Goal: Task Accomplishment & Management: Use online tool/utility

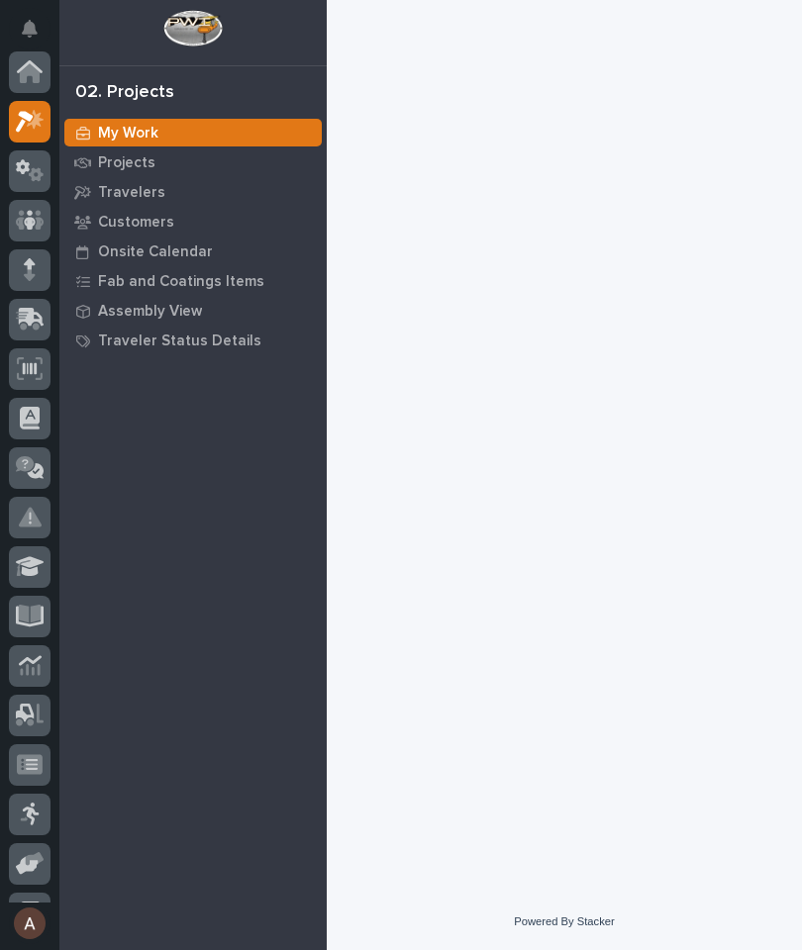
scroll to position [49, 0]
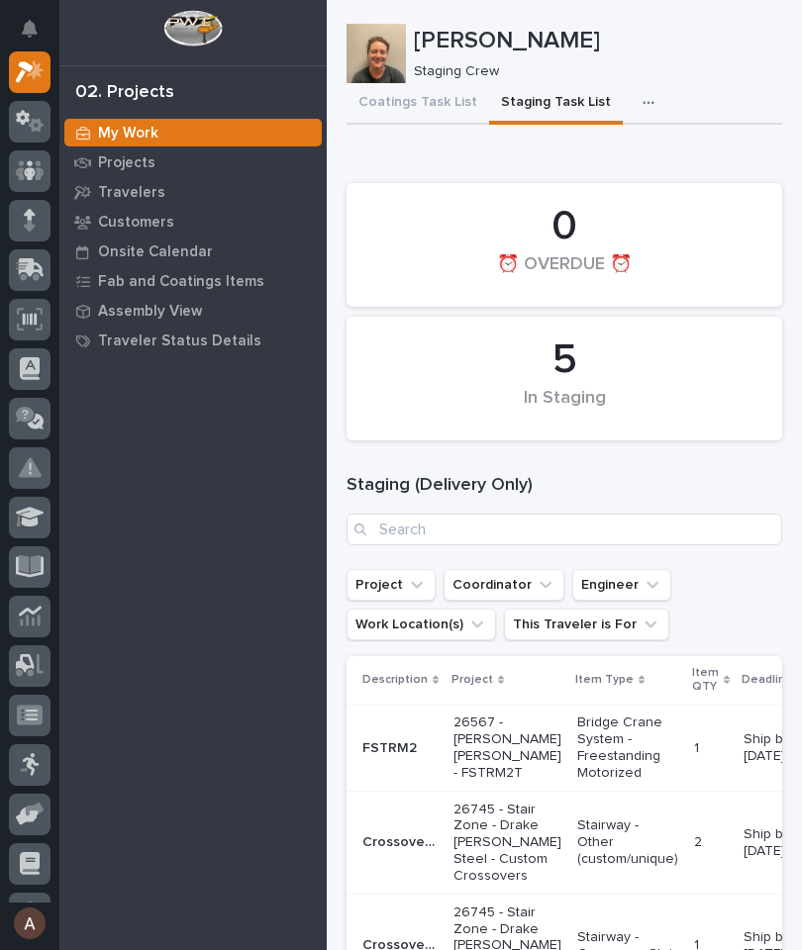
click at [642, 104] on icon "button" at bounding box center [648, 103] width 12 height 14
click at [551, 101] on button "Staging Task List" at bounding box center [556, 104] width 134 height 42
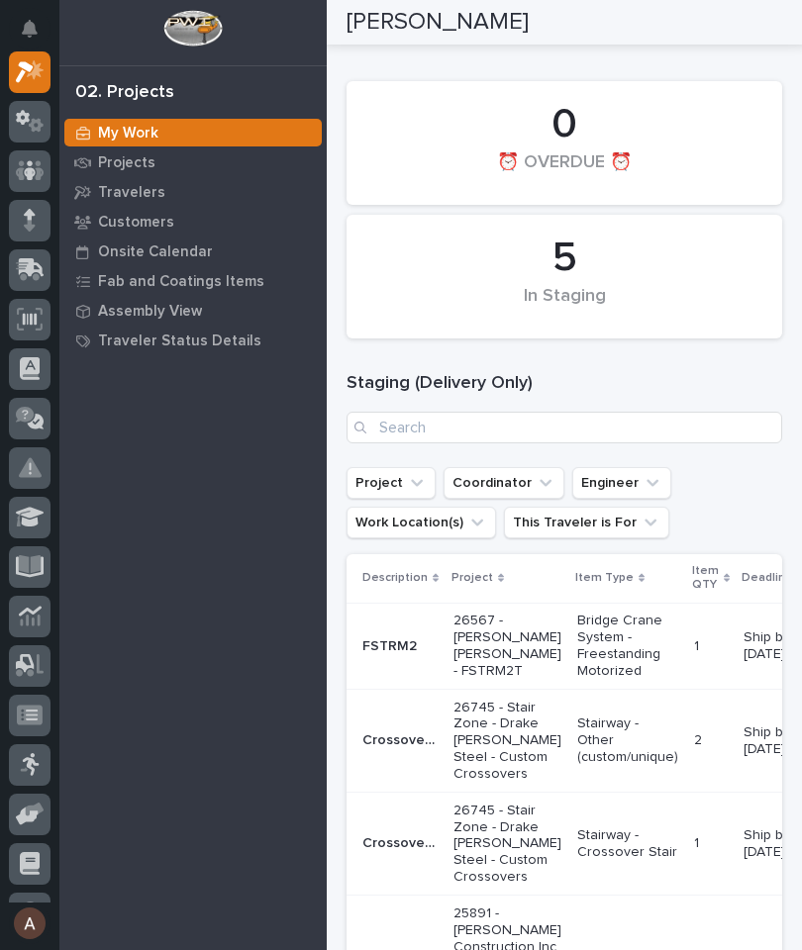
scroll to position [93, 0]
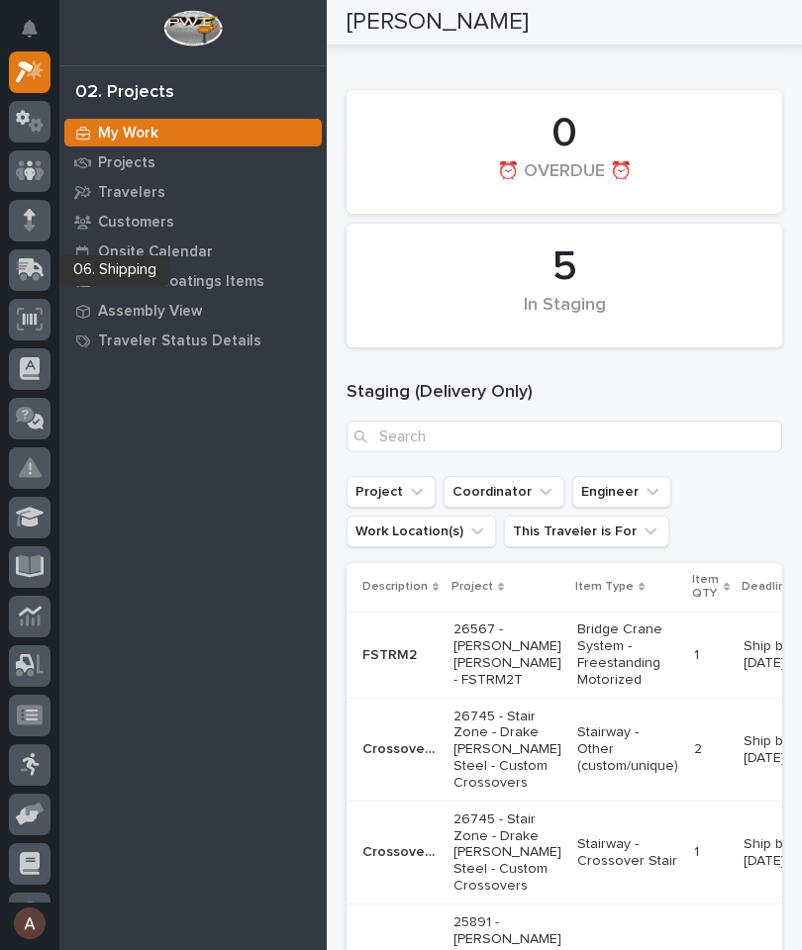
click at [37, 270] on icon at bounding box center [32, 267] width 26 height 19
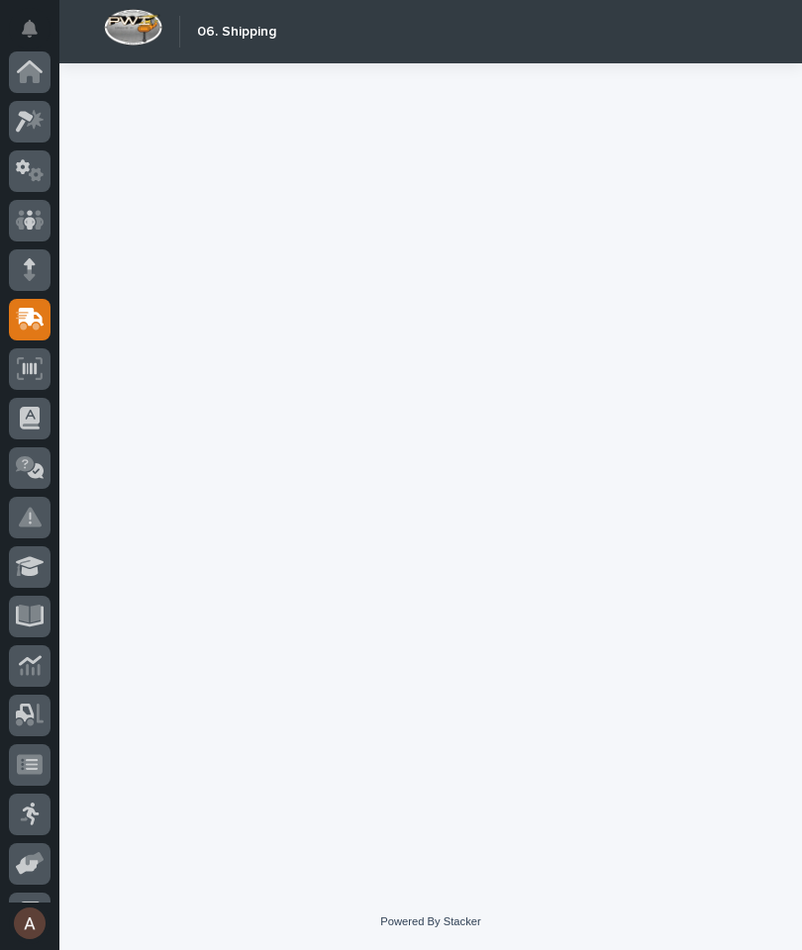
scroll to position [237, 0]
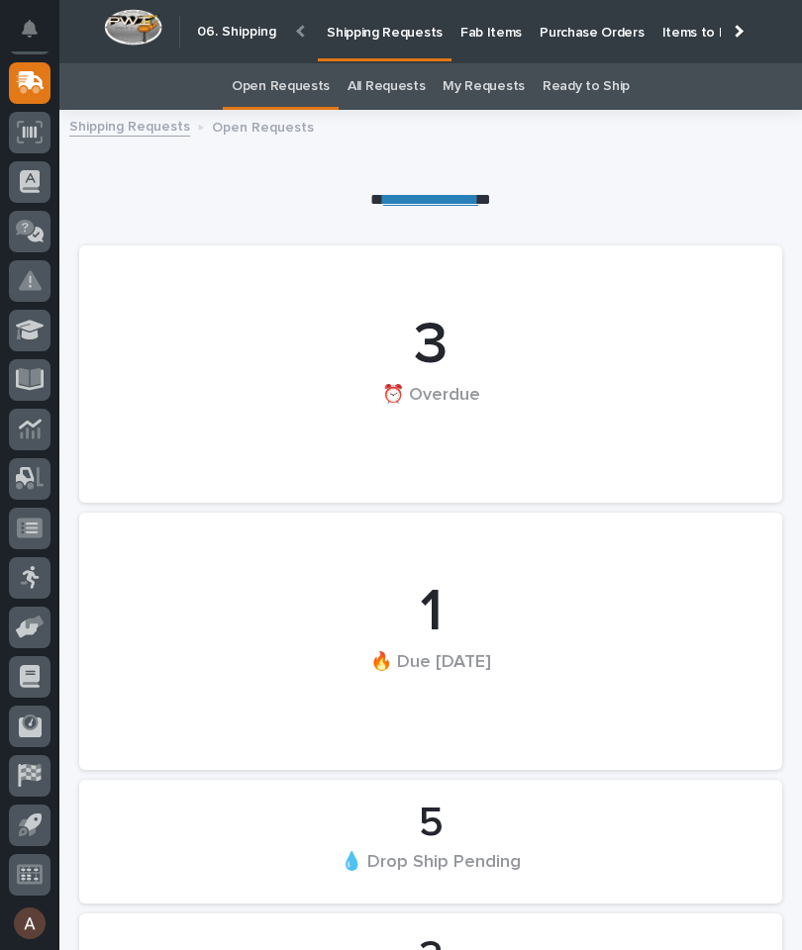
click at [495, 36] on p "Fab Items" at bounding box center [490, 21] width 61 height 42
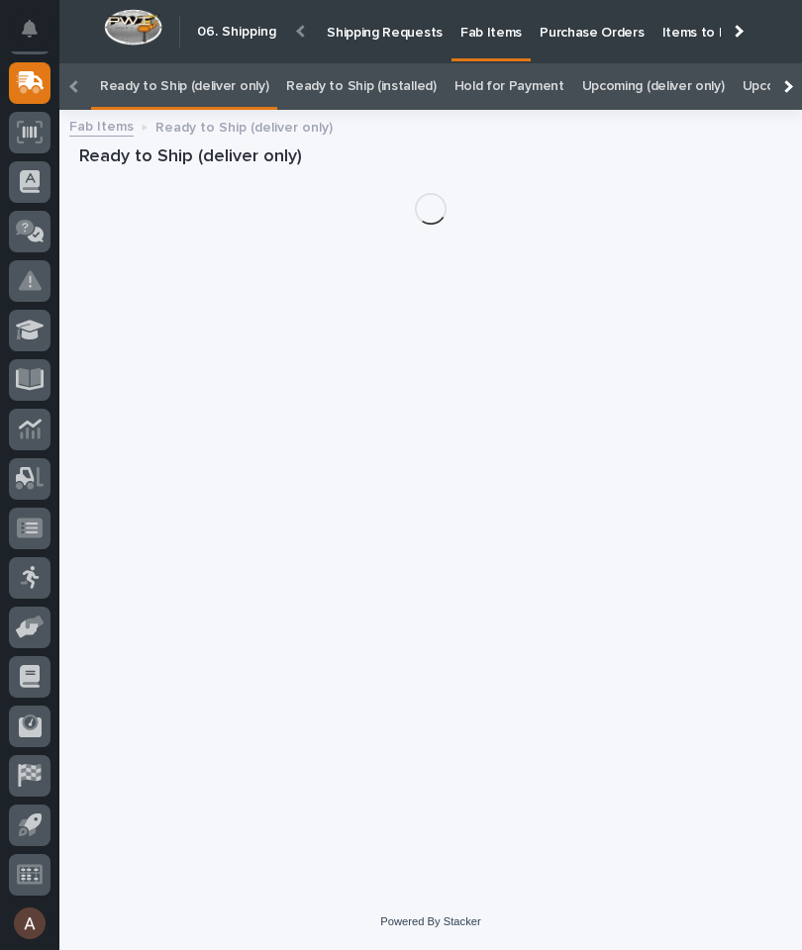
scroll to position [0, -214]
click at [781, 63] on div at bounding box center [786, 86] width 32 height 47
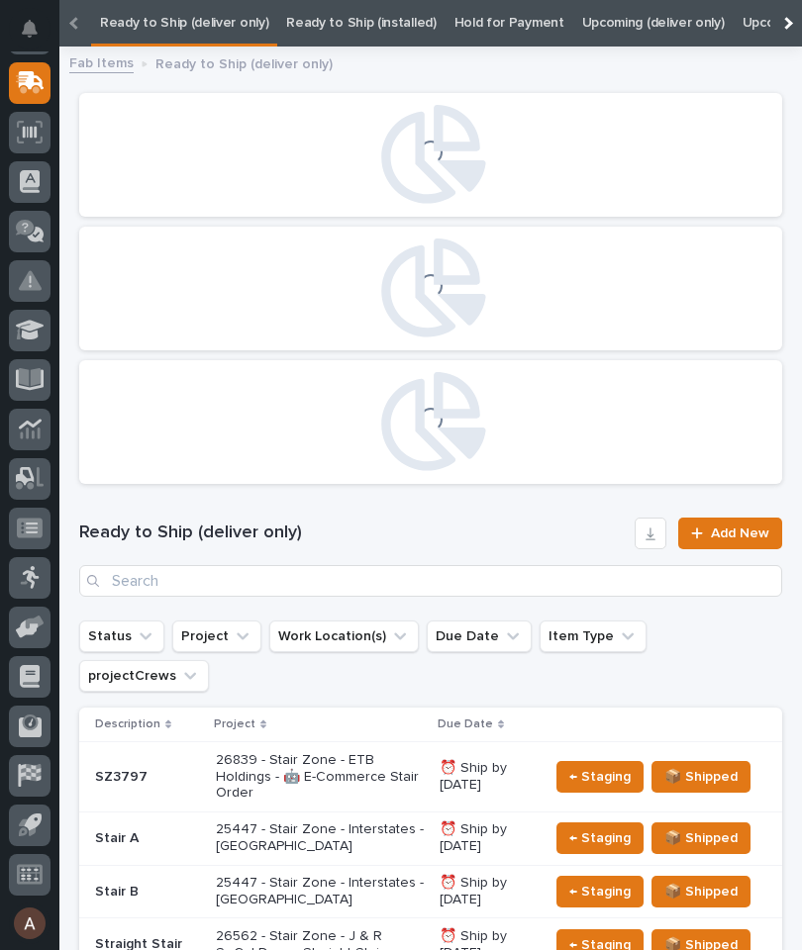
scroll to position [0, 0]
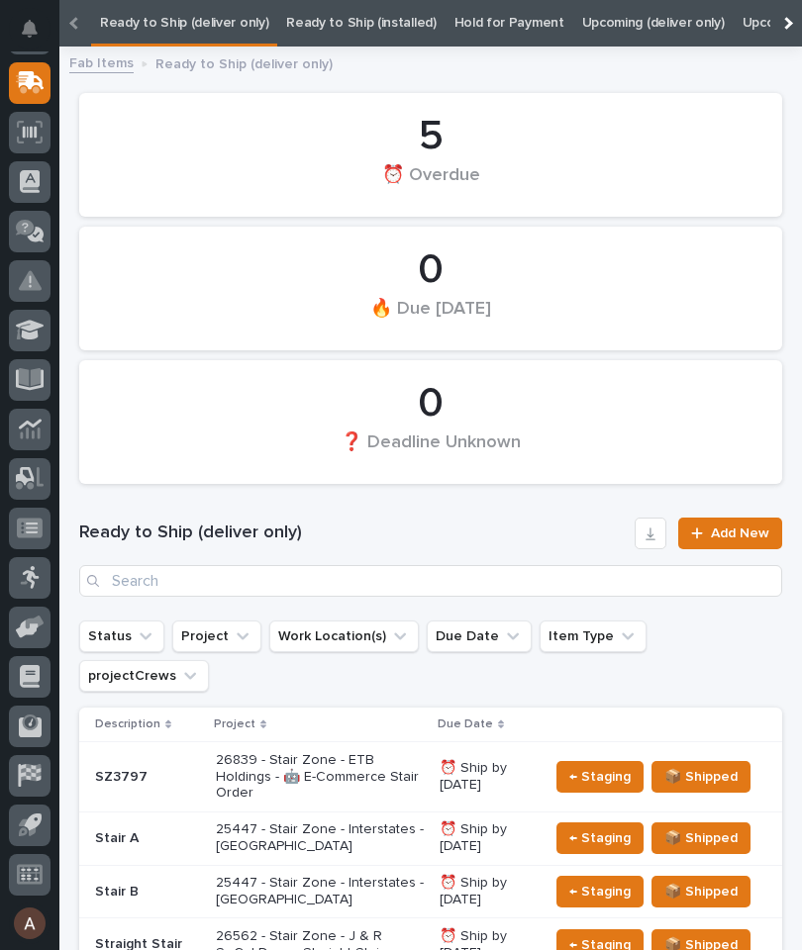
click at [787, 31] on div at bounding box center [786, 23] width 32 height 47
click at [614, 24] on link "All" at bounding box center [621, 23] width 14 height 47
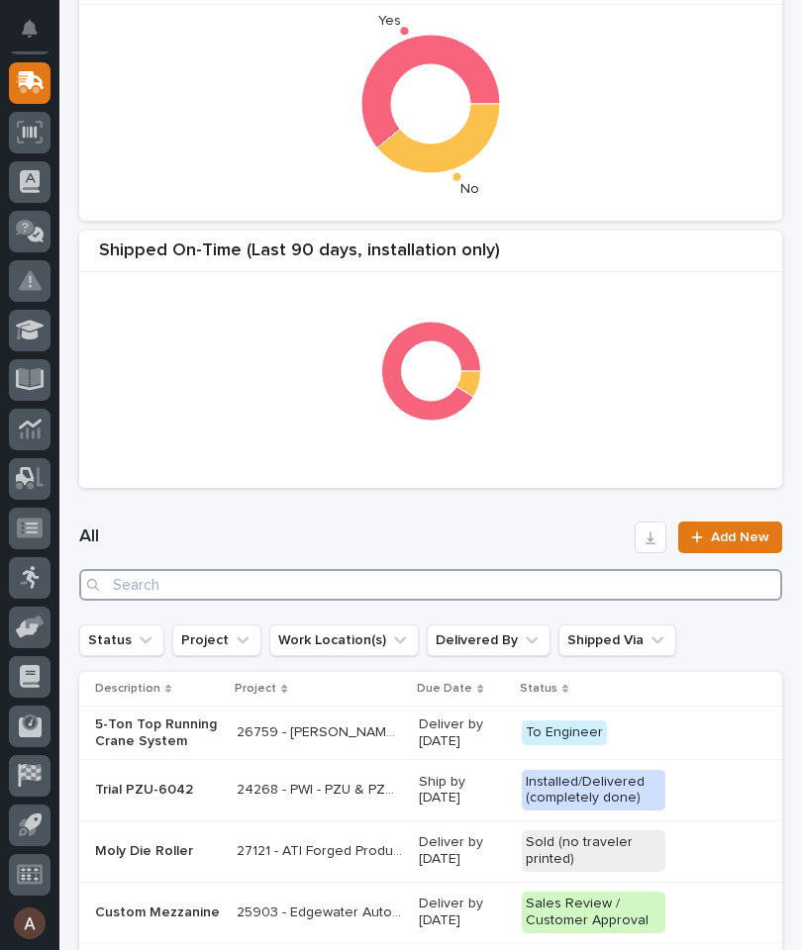
click at [377, 597] on input "Search" at bounding box center [430, 585] width 703 height 32
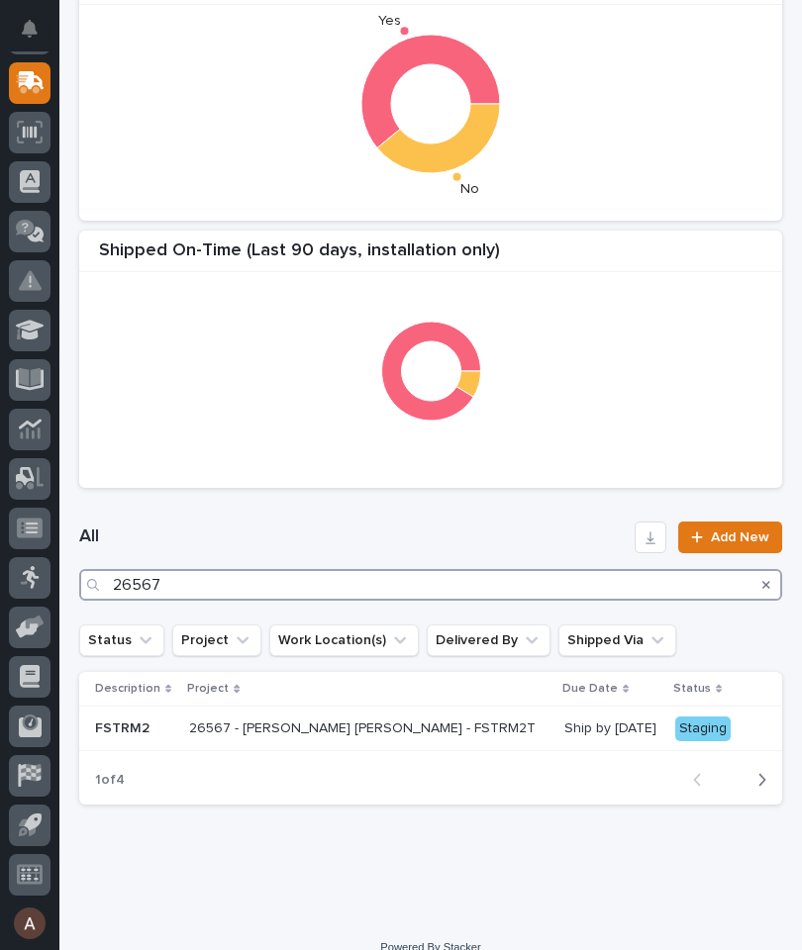
type input "26567"
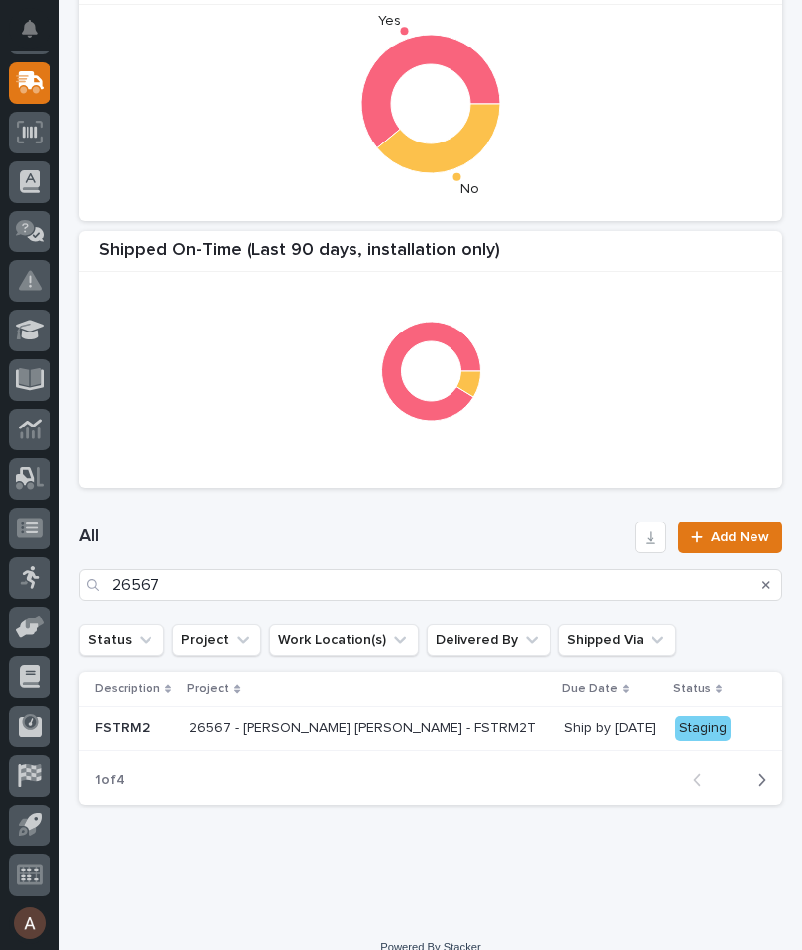
click at [459, 531] on h1 "All" at bounding box center [352, 537] width 547 height 24
click at [142, 727] on p "FSTRM2" at bounding box center [134, 728] width 78 height 17
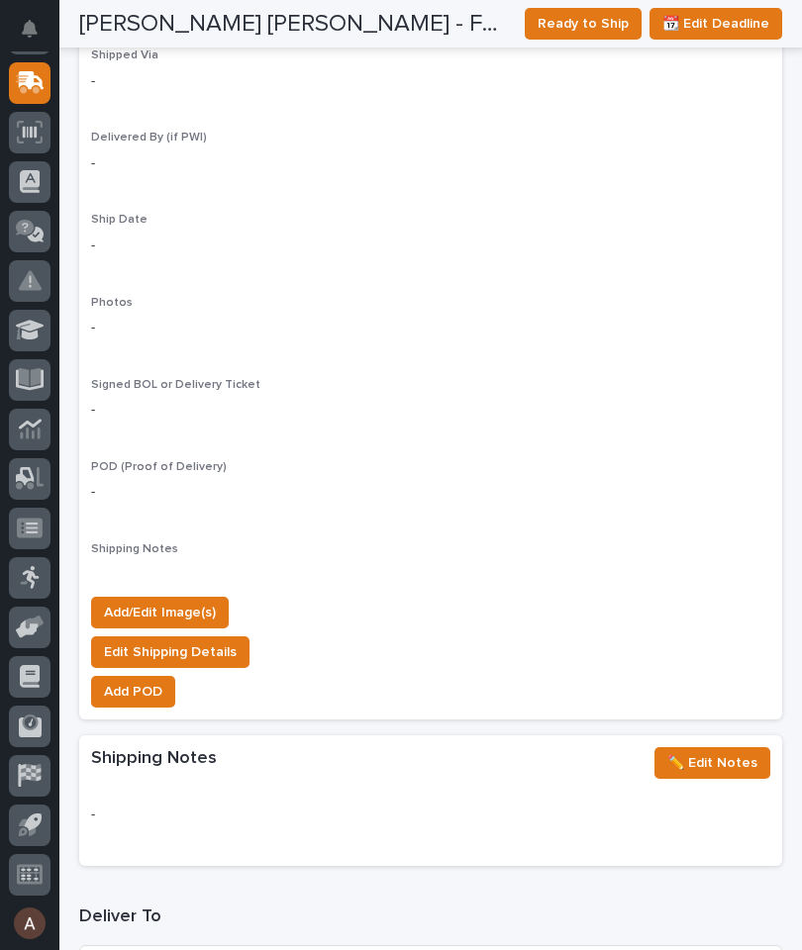
click at [196, 601] on button "Add/Edit Image(s)" at bounding box center [160, 613] width 138 height 32
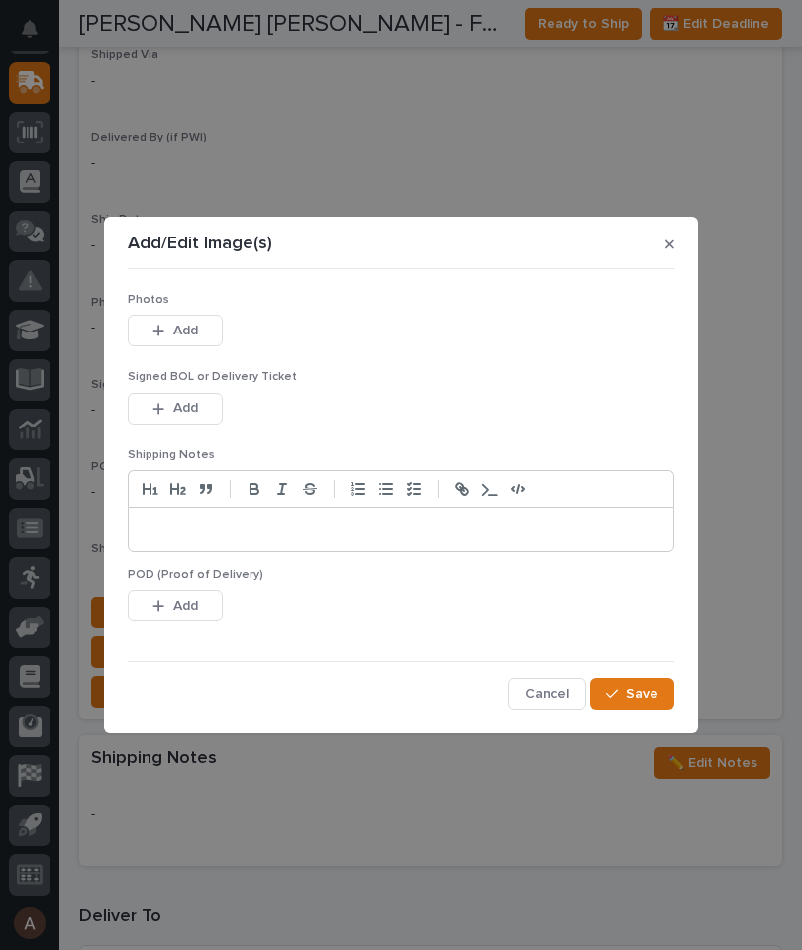
click at [208, 340] on button "Add" at bounding box center [175, 331] width 95 height 32
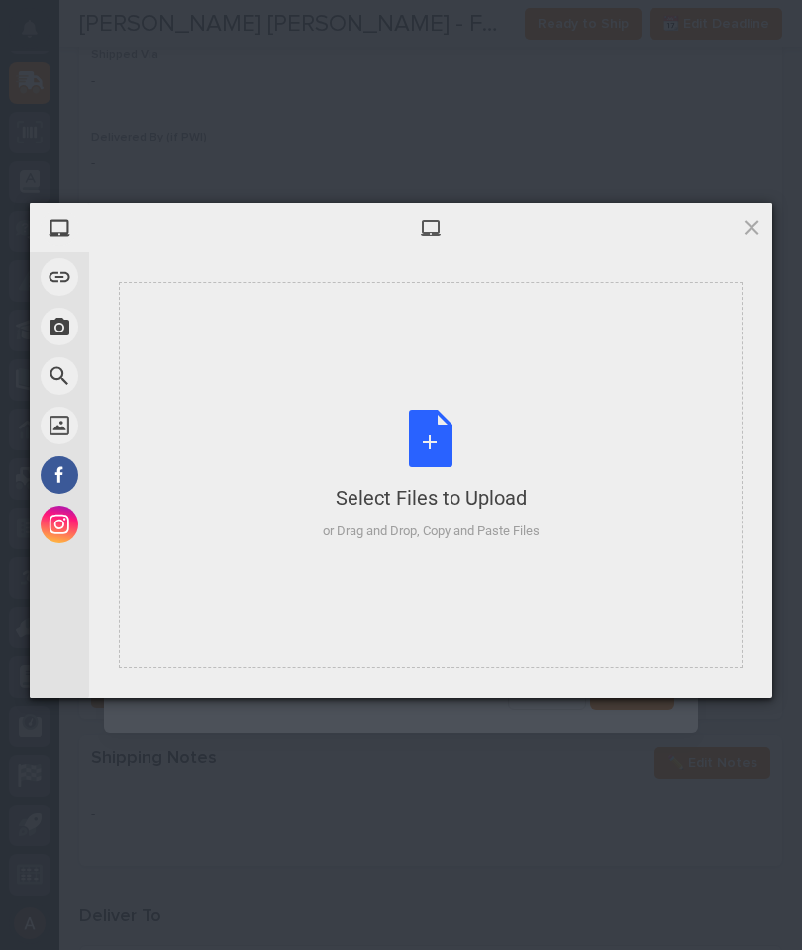
click at [574, 416] on div "Select Files to Upload or Drag and Drop, Copy and Paste Files" at bounding box center [430, 475] width 623 height 386
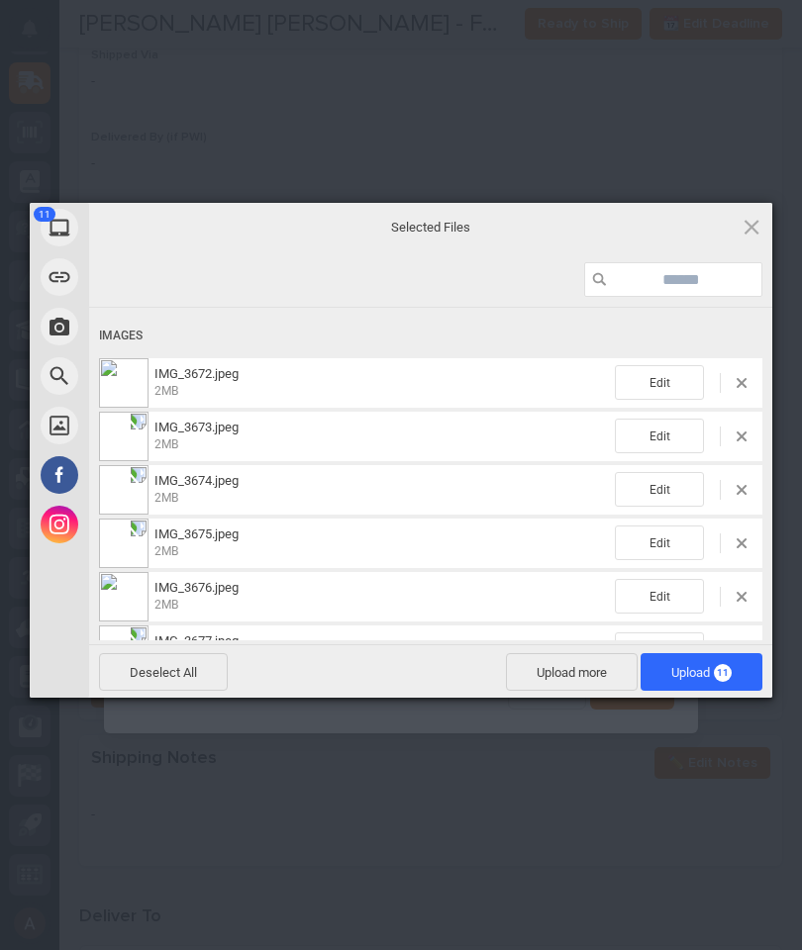
click at [718, 671] on span "11" at bounding box center [722, 673] width 18 height 18
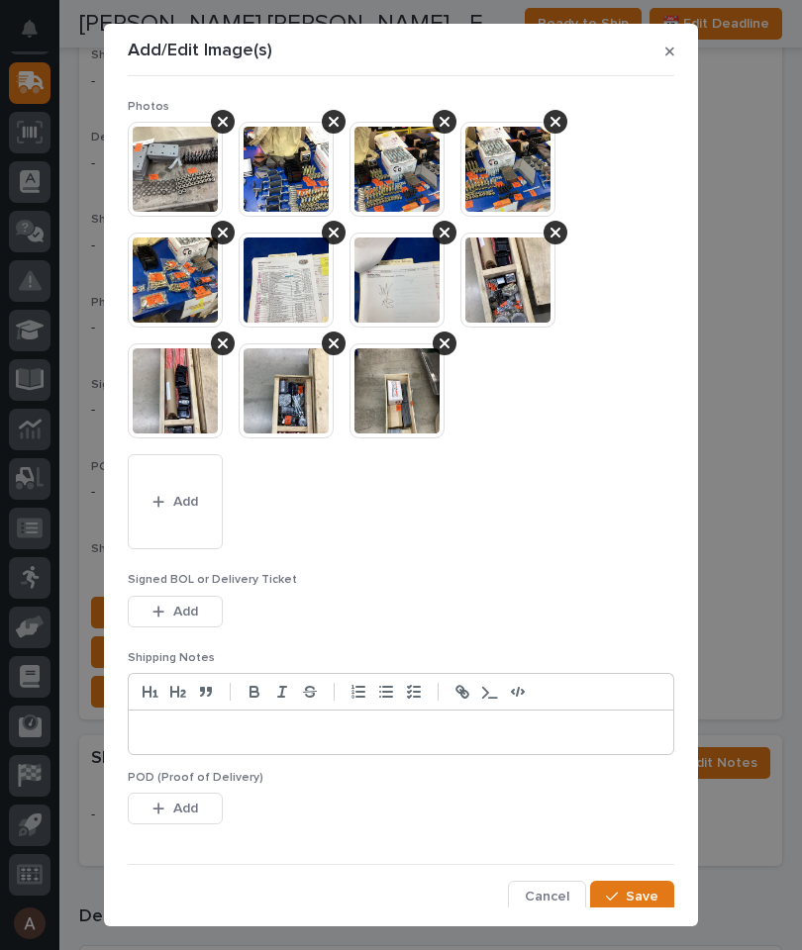
click at [628, 891] on span "Save" at bounding box center [641, 897] width 33 height 18
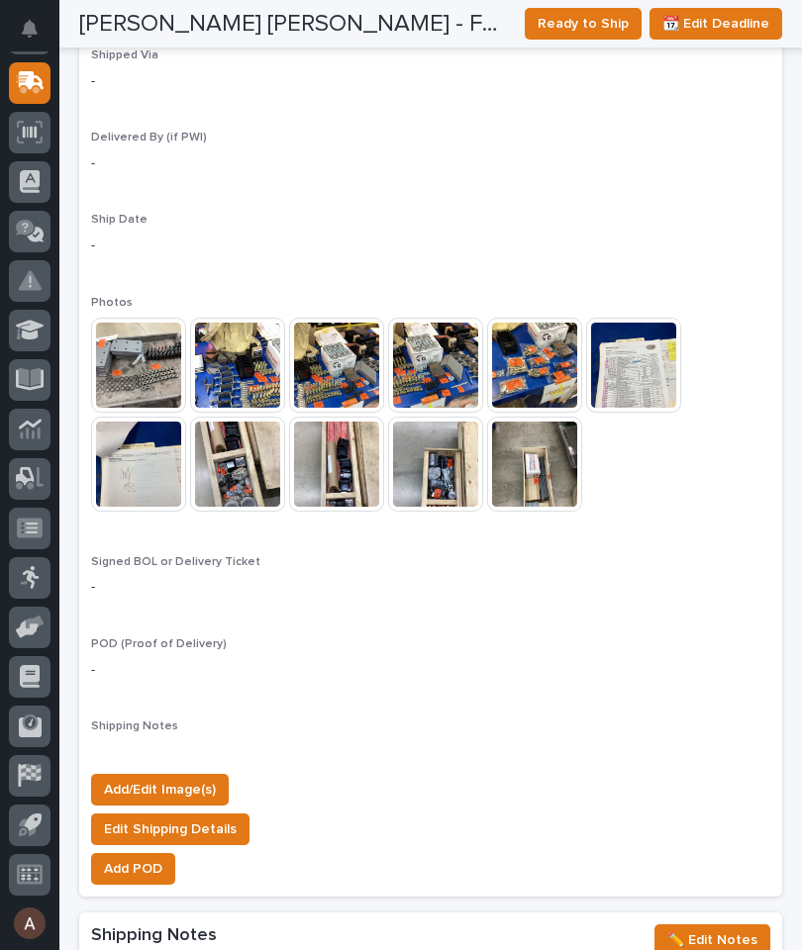
click at [596, 22] on span "Ready to Ship" at bounding box center [582, 24] width 91 height 24
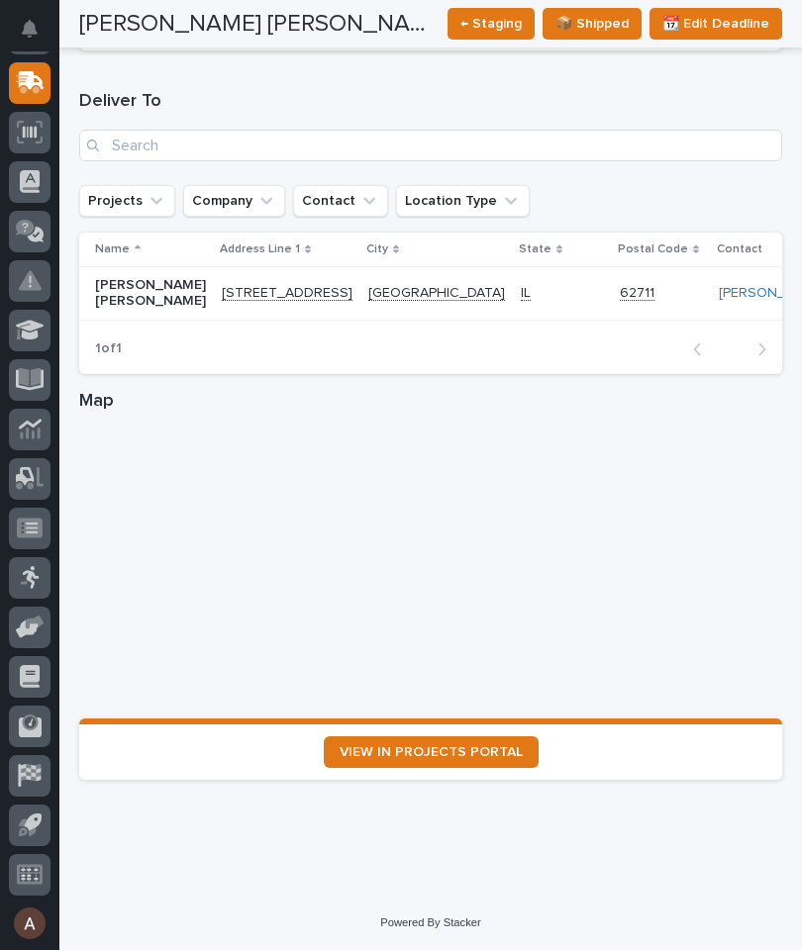
scroll to position [2802, 0]
click at [491, 750] on span "VIEW IN PROJECTS PORTAL" at bounding box center [430, 752] width 183 height 14
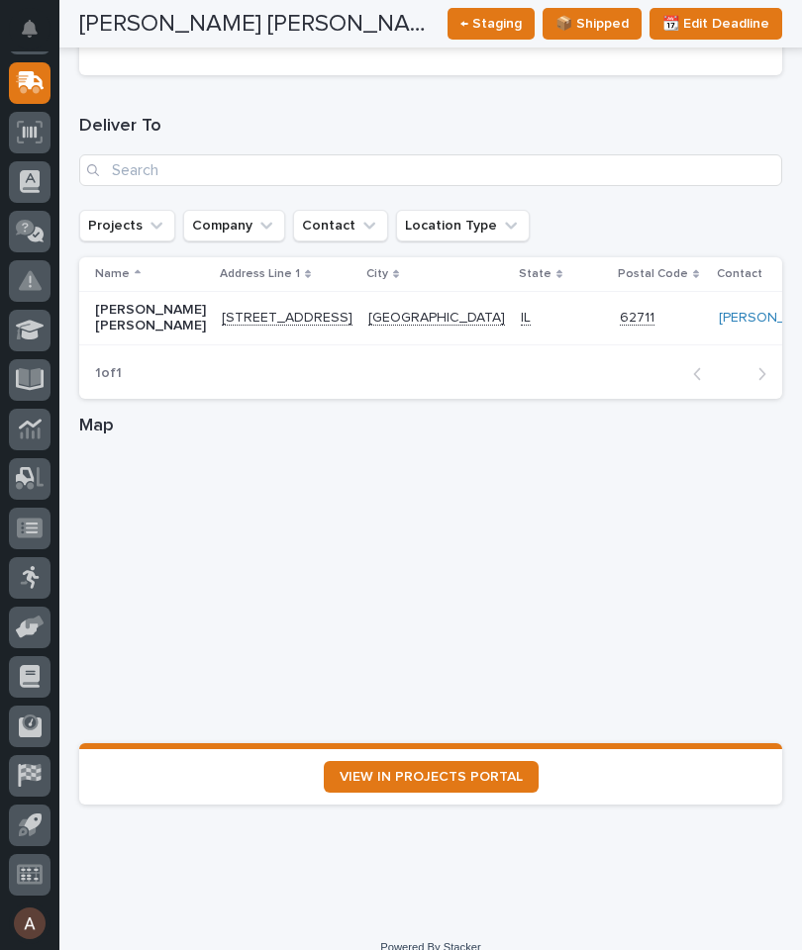
scroll to position [2775, 0]
click at [463, 772] on span "VIEW IN PROJECTS PORTAL" at bounding box center [430, 777] width 183 height 14
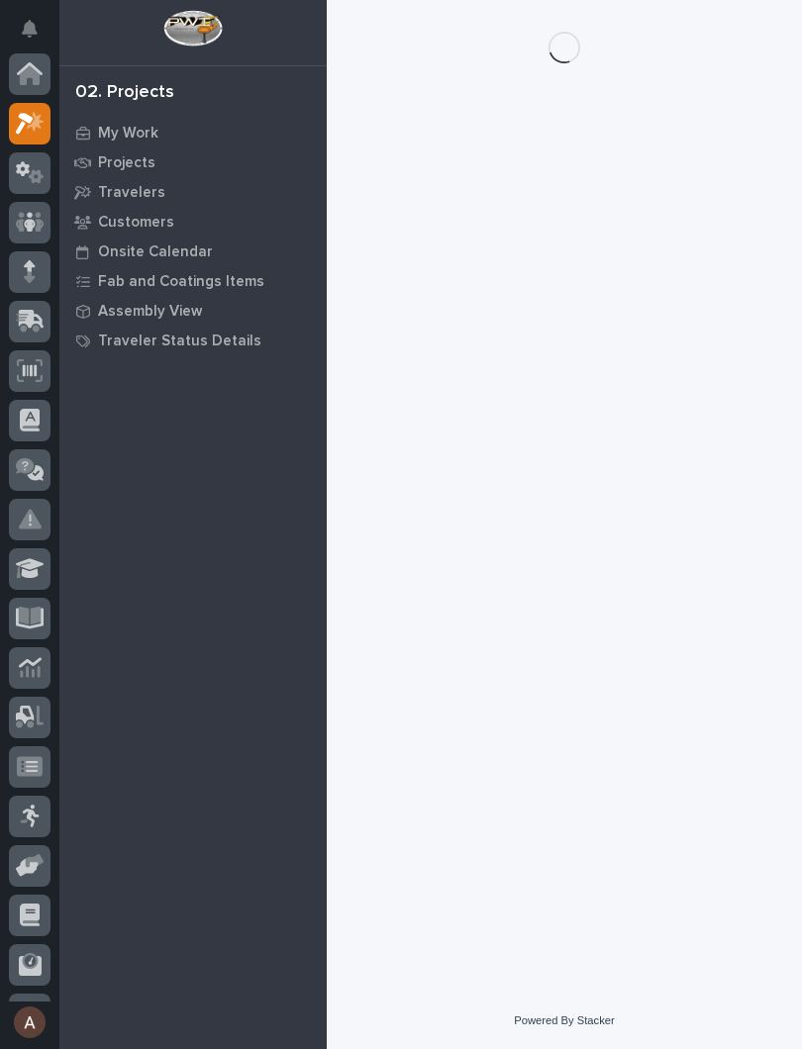
scroll to position [49, 0]
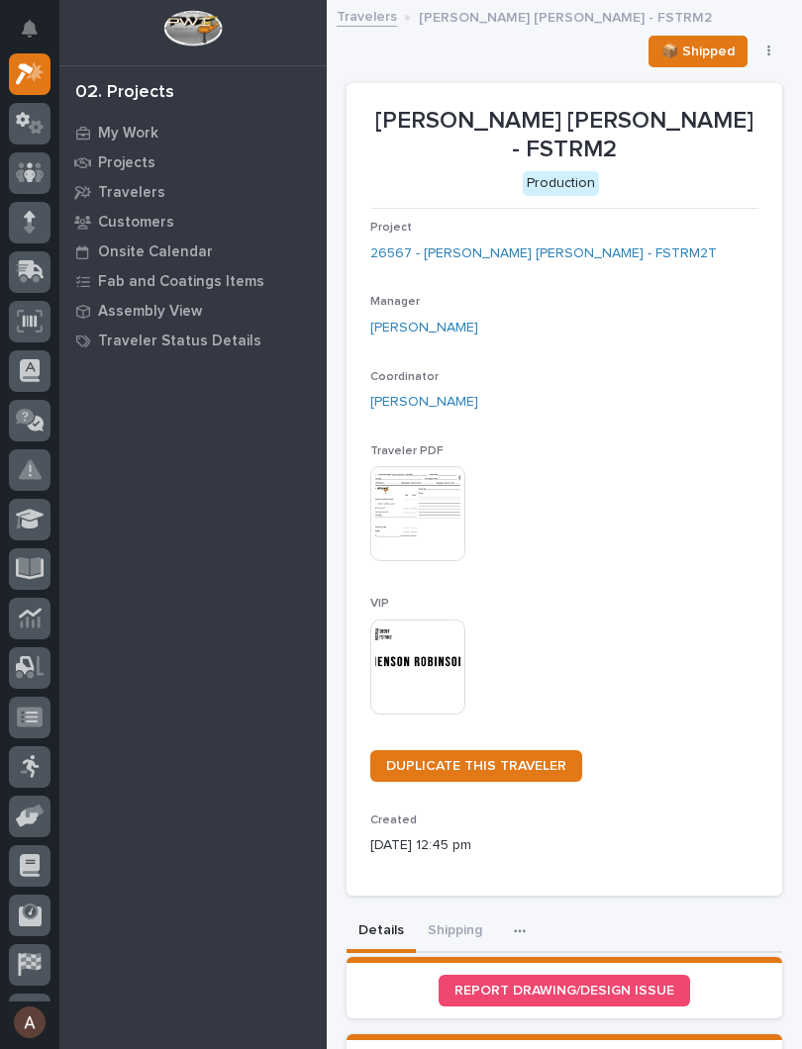
click at [426, 639] on img at bounding box center [417, 666] width 95 height 95
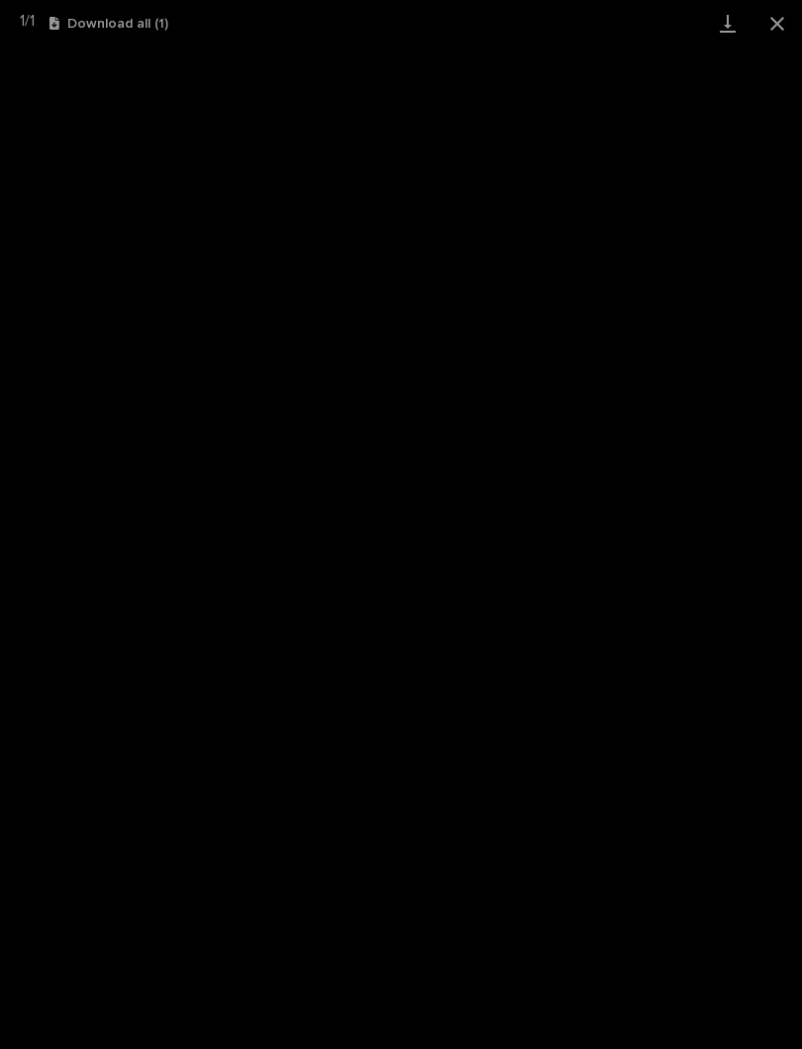
click at [729, 20] on link "Download" at bounding box center [727, 23] width 49 height 47
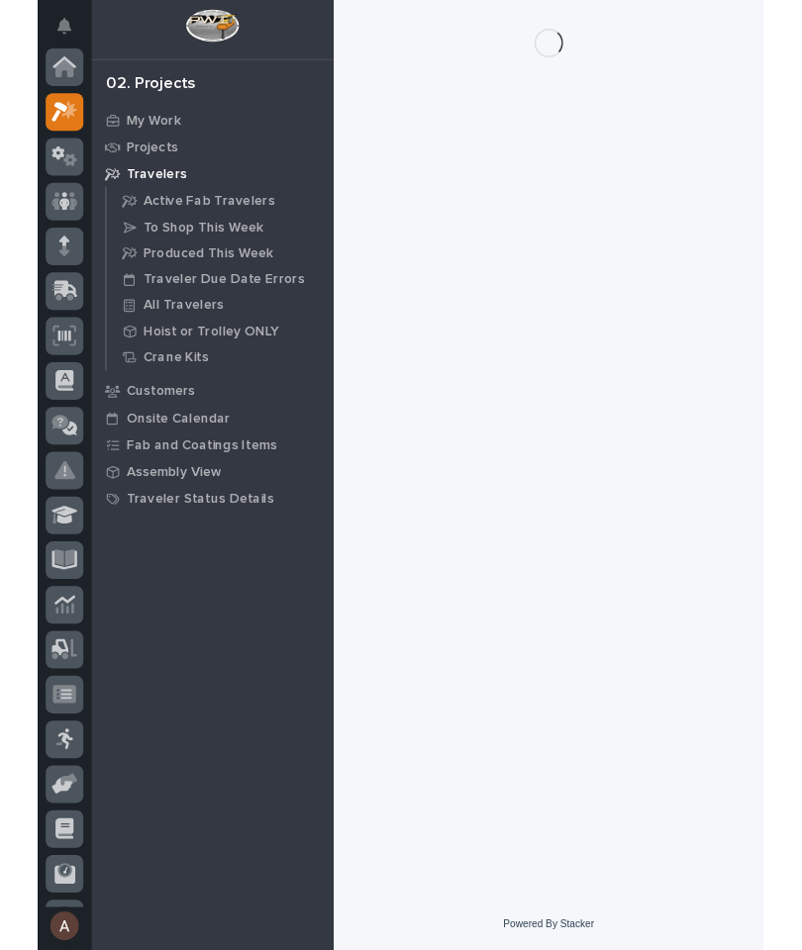
scroll to position [49, 0]
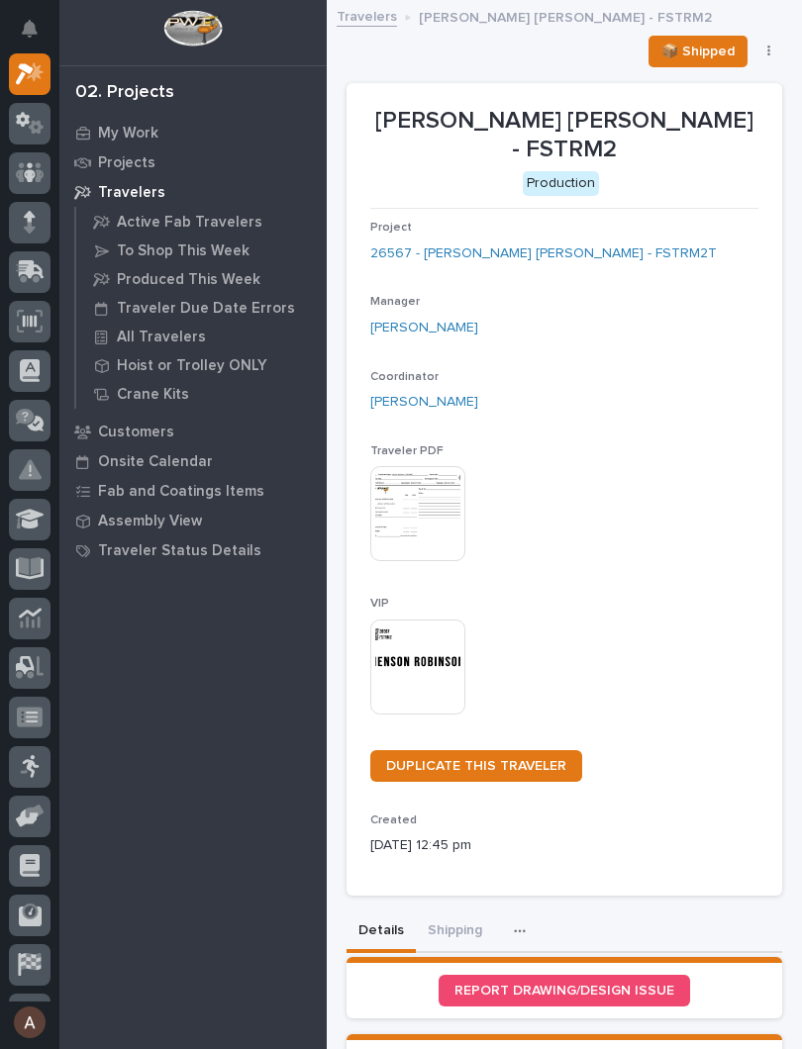
click at [441, 640] on img at bounding box center [417, 666] width 95 height 95
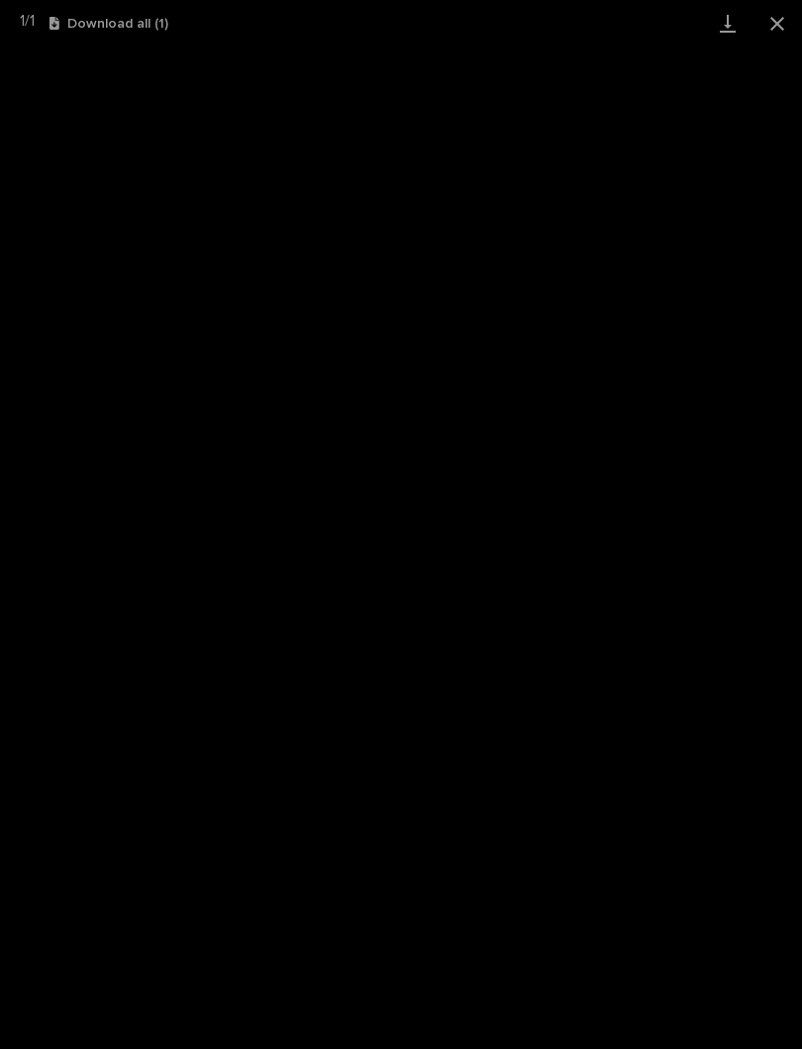
click at [726, 30] on link "Download" at bounding box center [727, 23] width 49 height 47
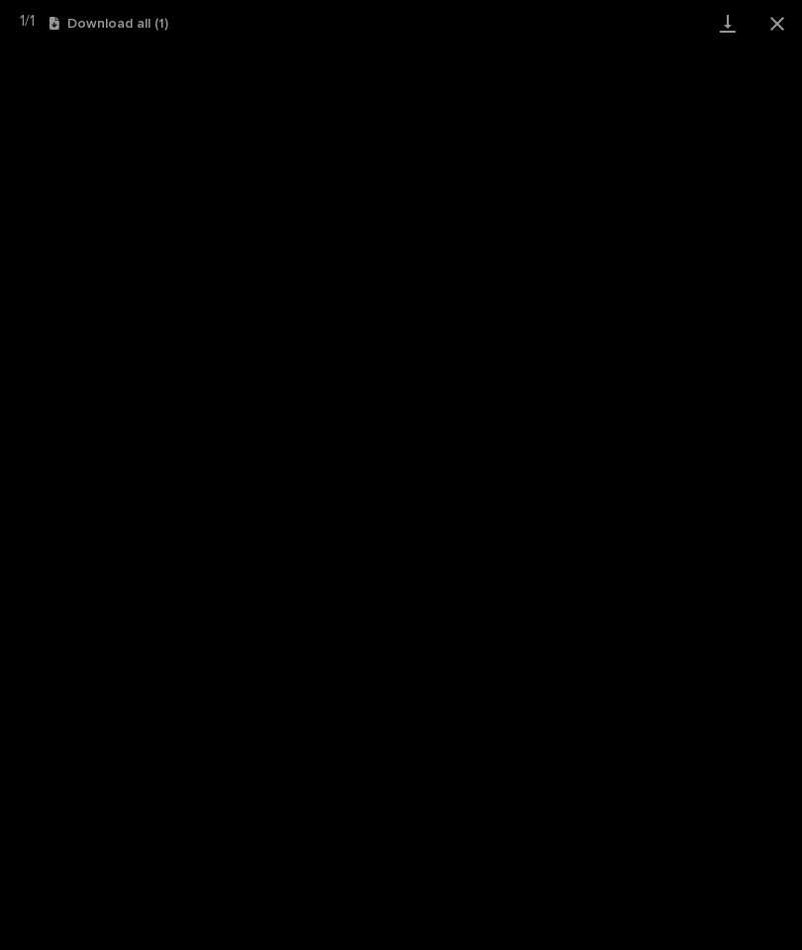
click at [792, 26] on button "Close gallery" at bounding box center [776, 23] width 49 height 47
